Goal: Navigation & Orientation: Find specific page/section

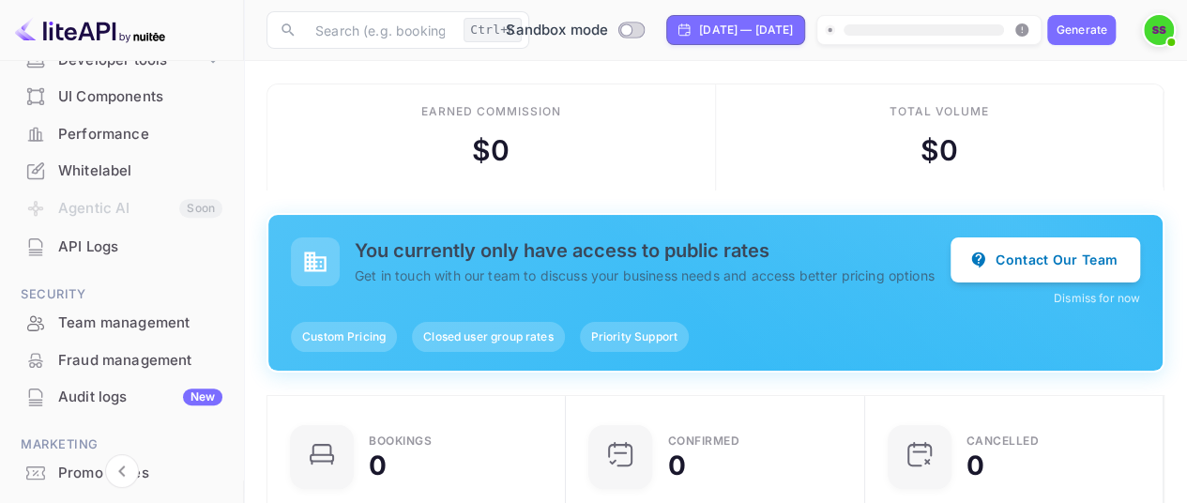
scroll to position [424, 0]
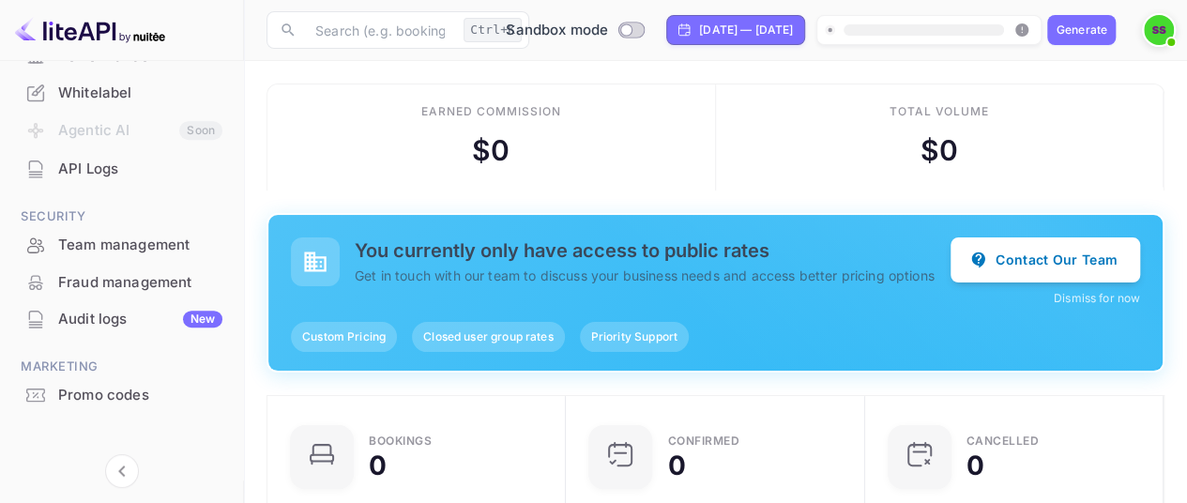
click at [95, 178] on div "API Logs" at bounding box center [140, 170] width 164 height 22
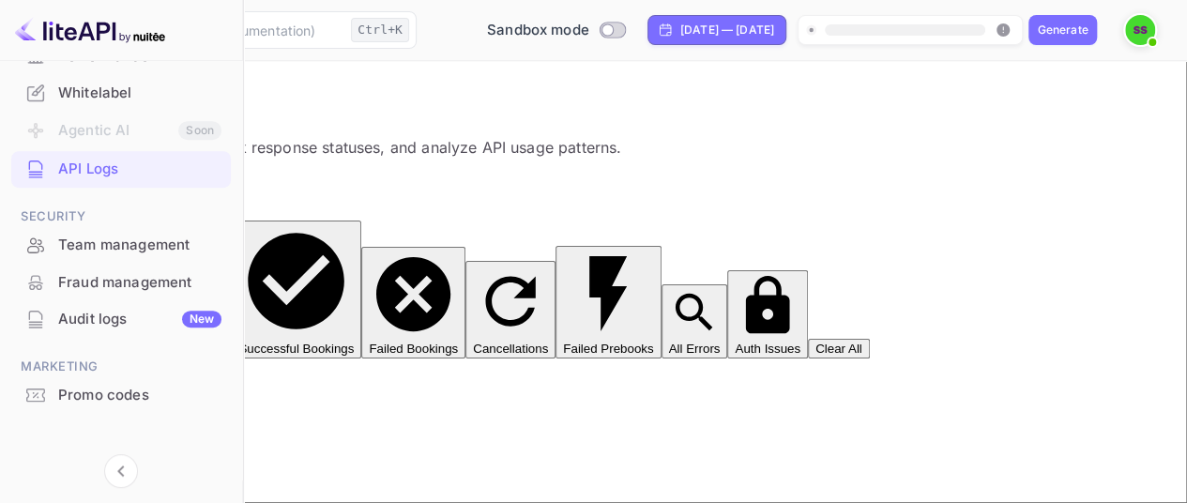
scroll to position [25, 0]
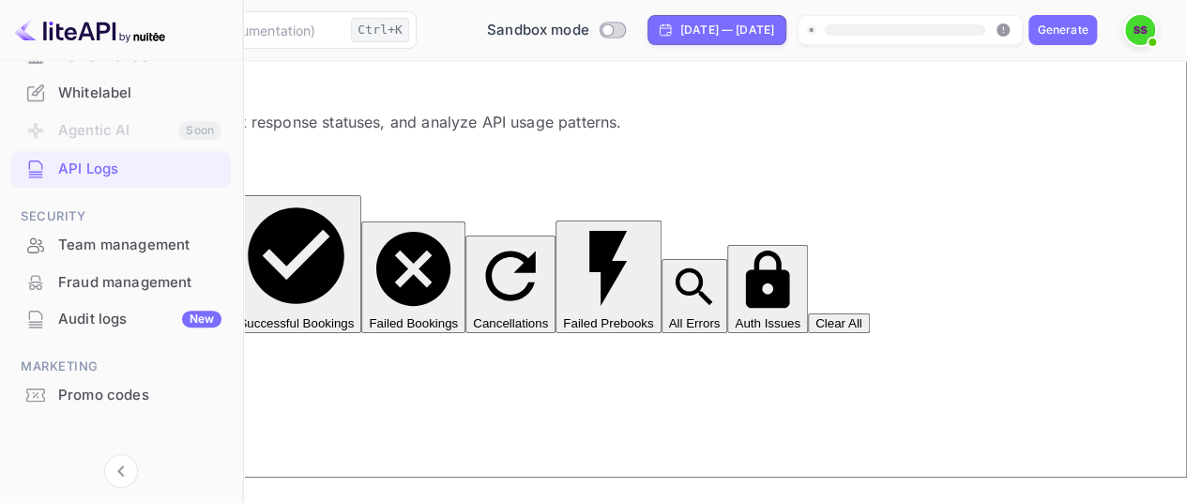
click at [98, 399] on div "Promo codes" at bounding box center [139, 396] width 163 height 22
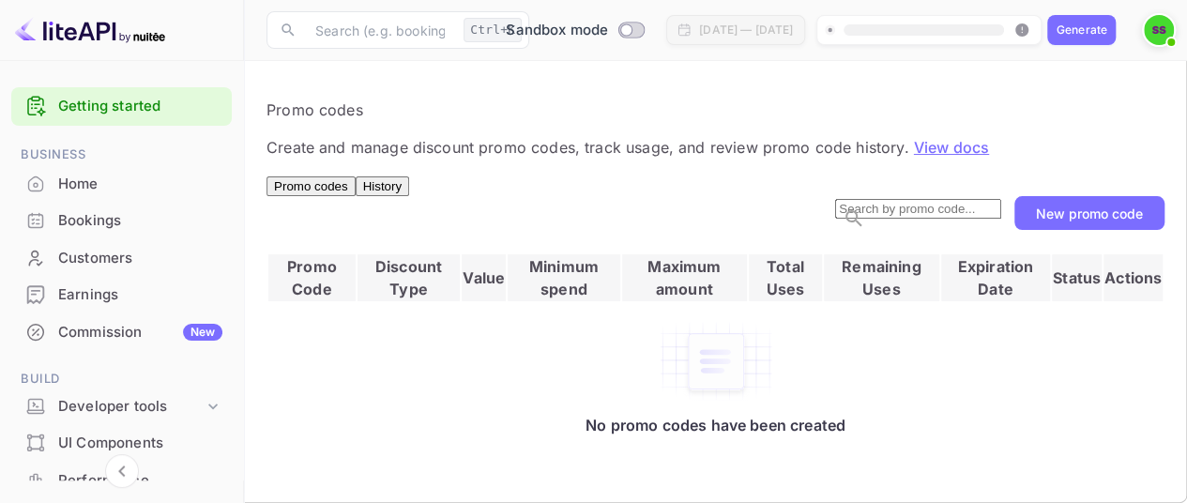
click at [137, 114] on link "Getting started" at bounding box center [140, 107] width 164 height 22
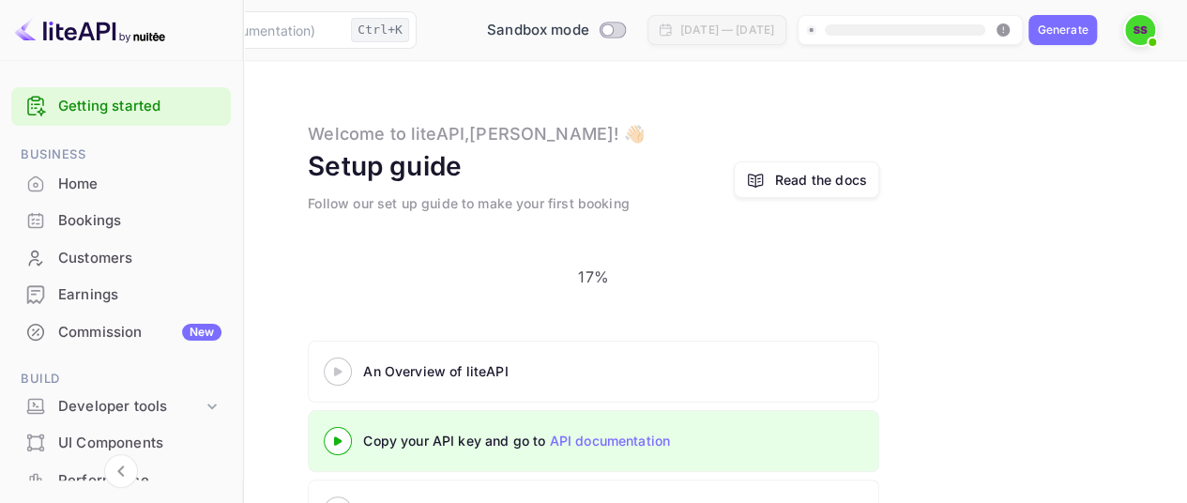
click at [848, 190] on div "Read the docs" at bounding box center [821, 180] width 92 height 20
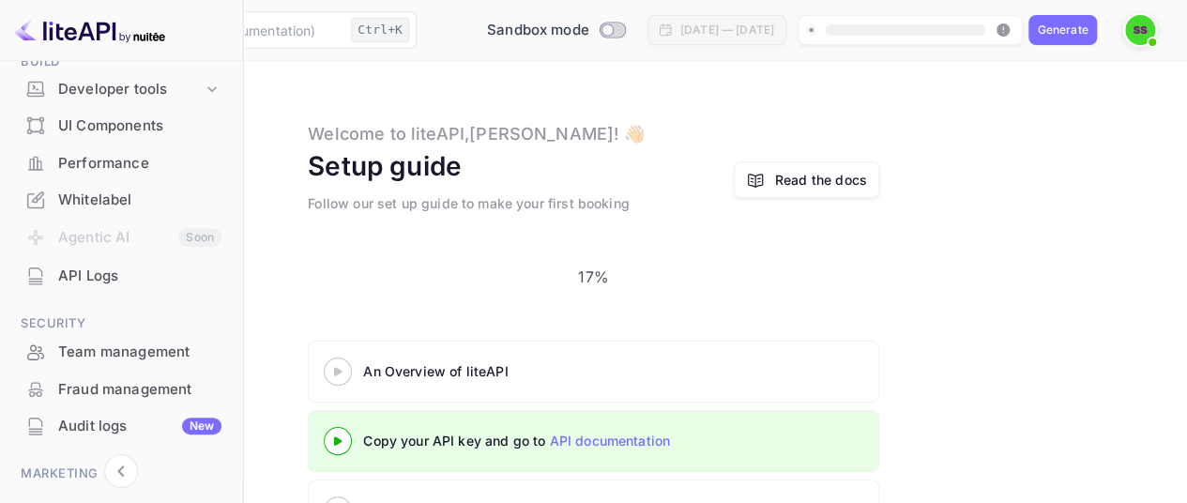
scroll to position [424, 0]
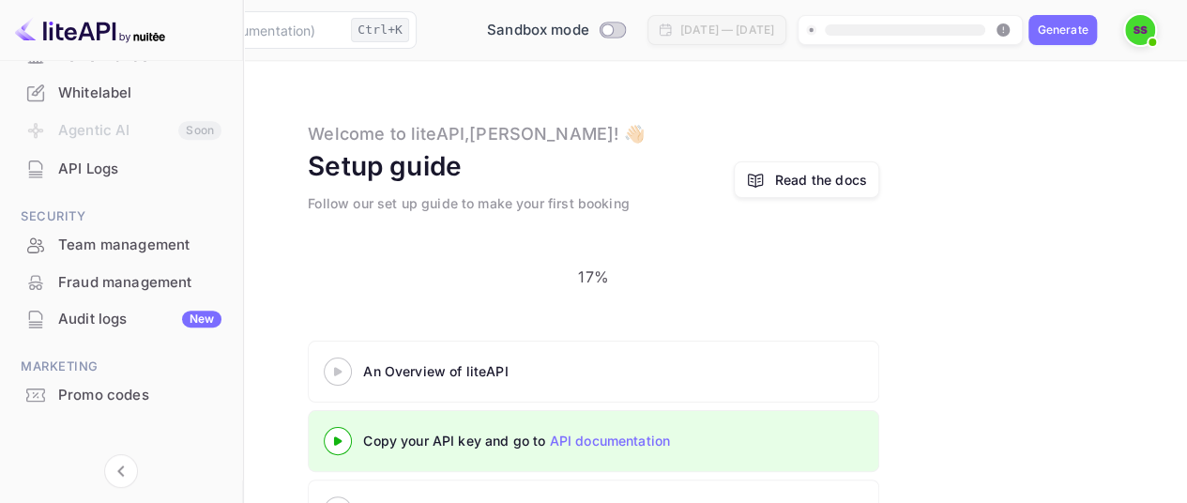
click at [134, 402] on div "Promo codes" at bounding box center [139, 396] width 163 height 22
